Goal: Task Accomplishment & Management: Use online tool/utility

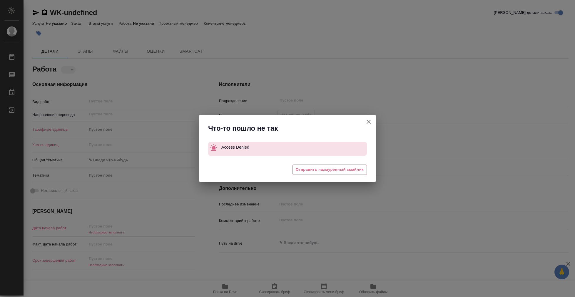
type textarea "x"
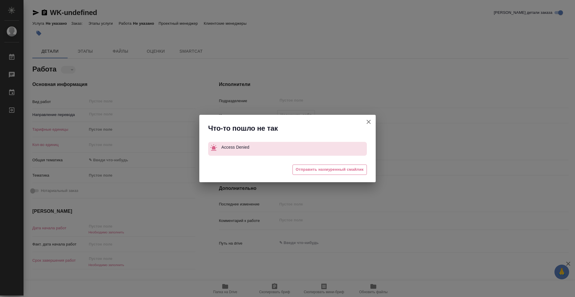
type textarea "x"
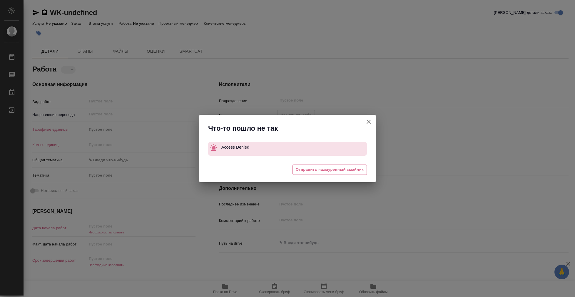
click at [366, 125] on icon "button" at bounding box center [368, 121] width 7 height 7
type textarea "x"
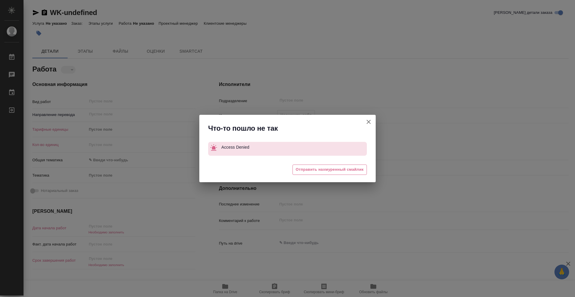
type textarea "x"
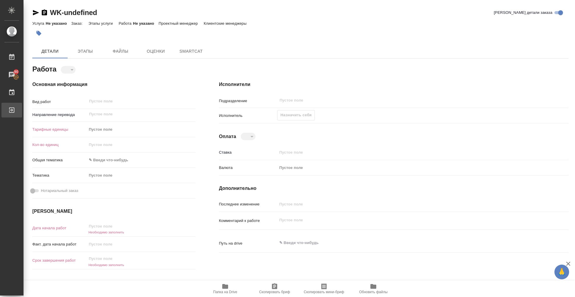
type textarea "x"
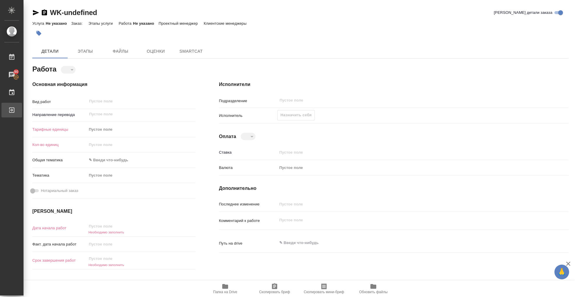
type textarea "x"
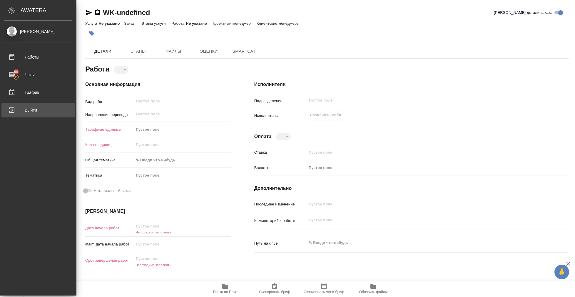
click at [13, 107] on div "Выйти" at bounding box center [38, 110] width 68 height 9
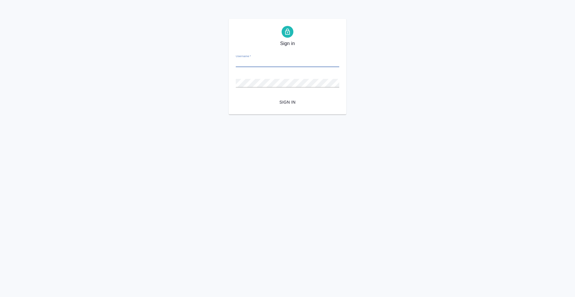
type input "[EMAIL_ADDRESS][DOMAIN_NAME]"
click at [288, 102] on button "Sign in" at bounding box center [288, 102] width 104 height 11
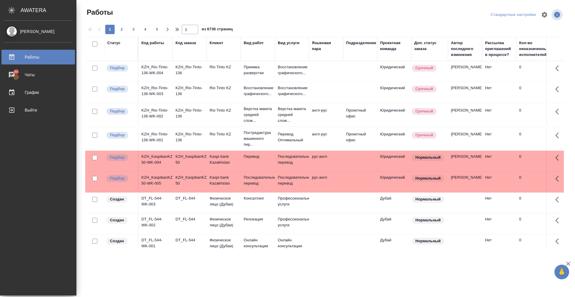
click at [34, 30] on div "[PERSON_NAME]" at bounding box center [38, 31] width 68 height 6
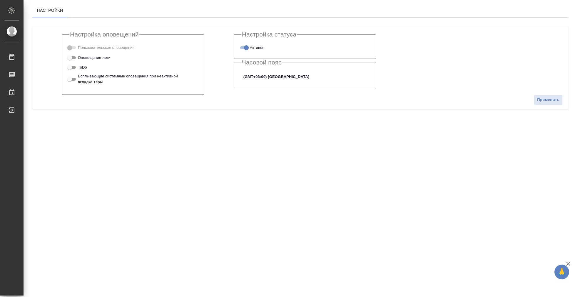
checkbox input "true"
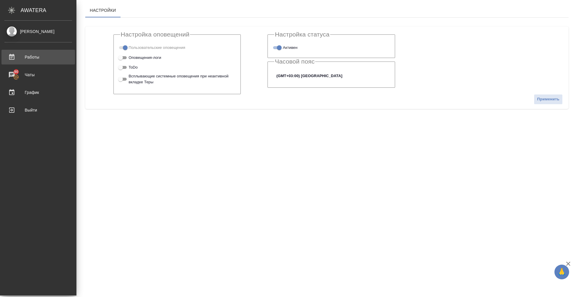
click at [23, 58] on div "Работы" at bounding box center [38, 57] width 68 height 9
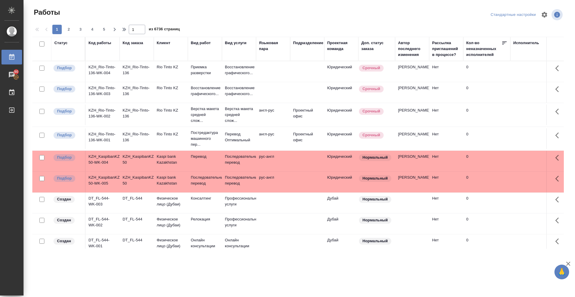
click at [519, 45] on div "Исполнитель" at bounding box center [526, 43] width 26 height 6
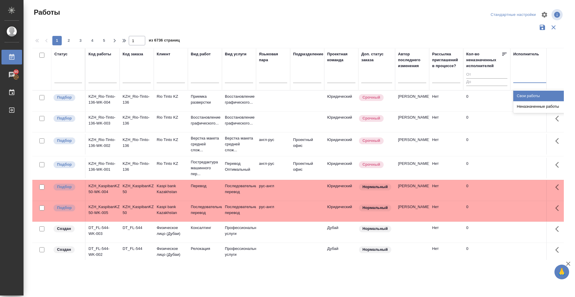
click at [520, 83] on div at bounding box center [551, 77] width 76 height 11
click at [525, 98] on div "Свои работы" at bounding box center [557, 96] width 88 height 11
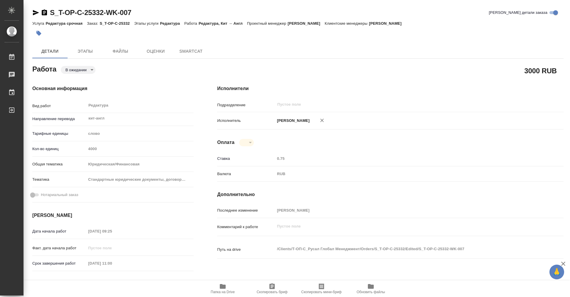
type textarea "x"
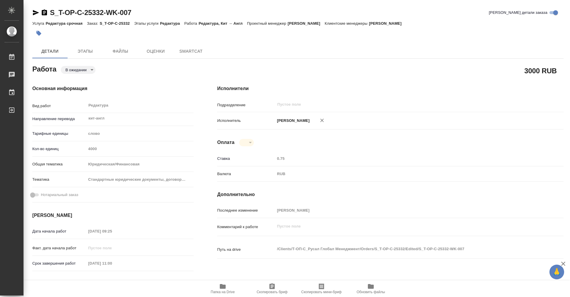
type textarea "x"
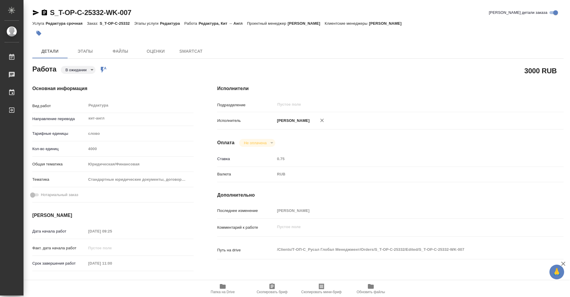
type textarea "x"
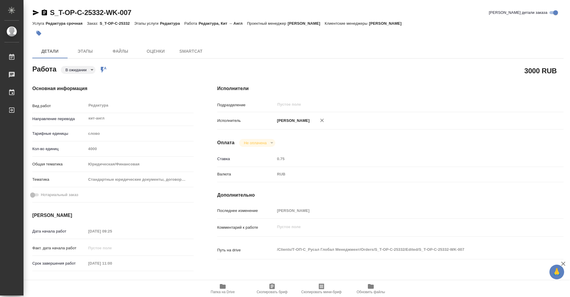
type textarea "x"
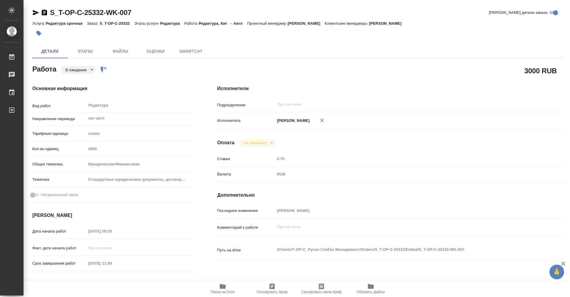
type textarea "x"
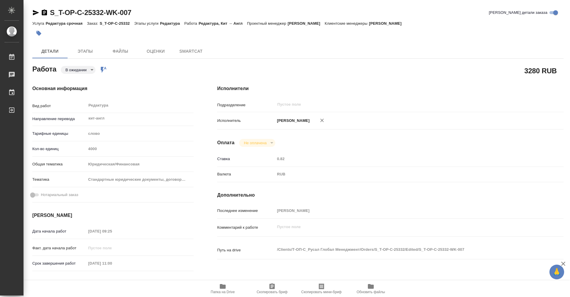
type textarea "x"
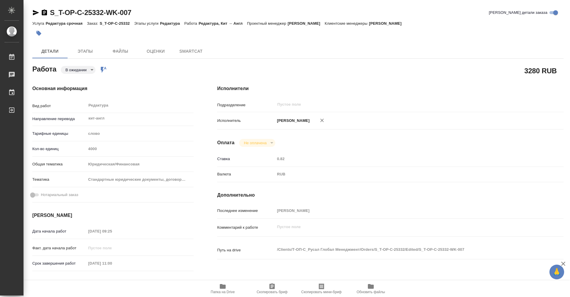
type textarea "x"
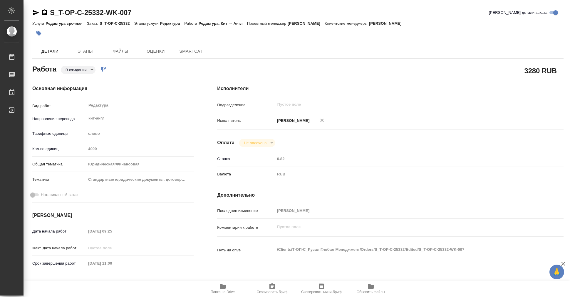
type textarea "x"
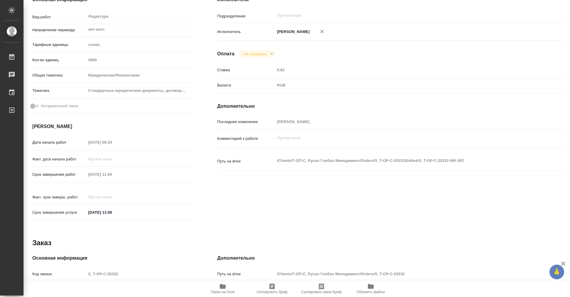
scroll to position [89, 0]
